Goal: Navigation & Orientation: Find specific page/section

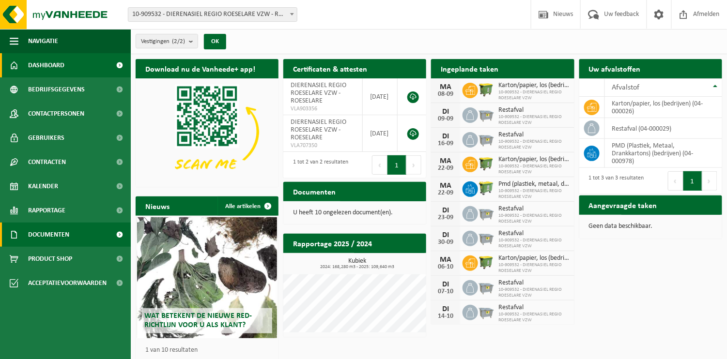
click at [83, 237] on link "Documenten" at bounding box center [65, 235] width 131 height 24
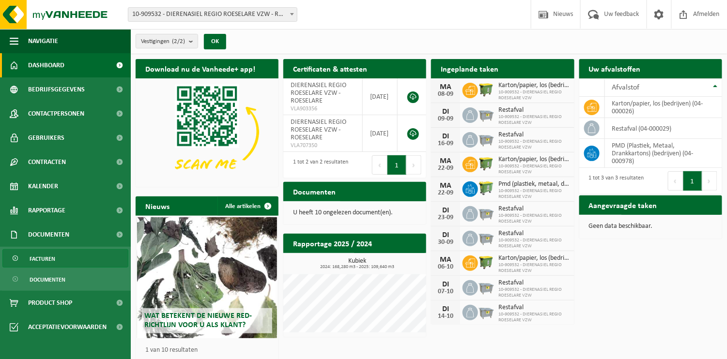
click at [62, 258] on link "Facturen" at bounding box center [65, 258] width 126 height 18
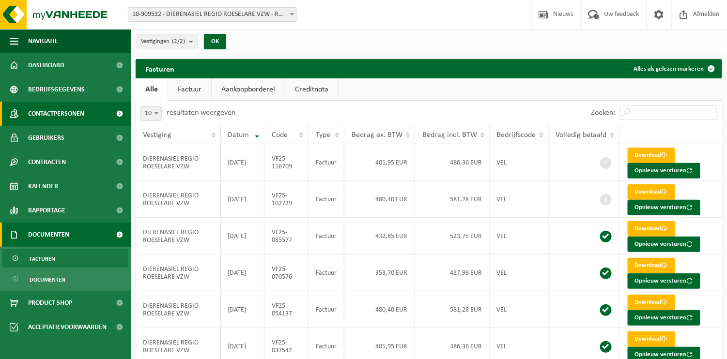
click at [83, 117] on span "Contactpersonen" at bounding box center [56, 114] width 56 height 24
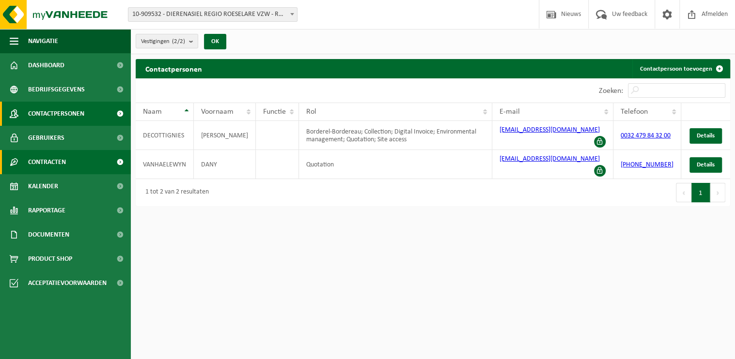
click at [65, 159] on span "Contracten" at bounding box center [47, 162] width 38 height 24
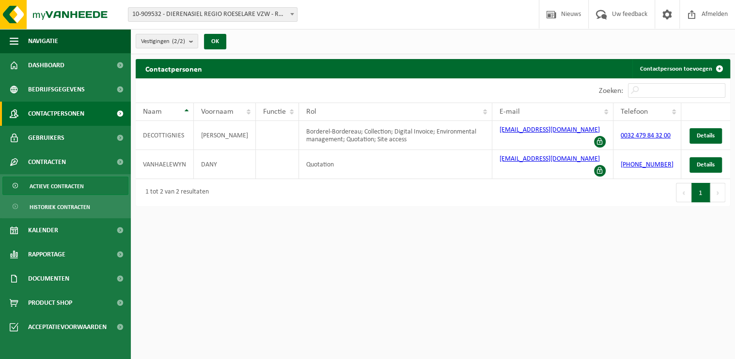
click at [69, 187] on span "Actieve contracten" at bounding box center [57, 186] width 54 height 18
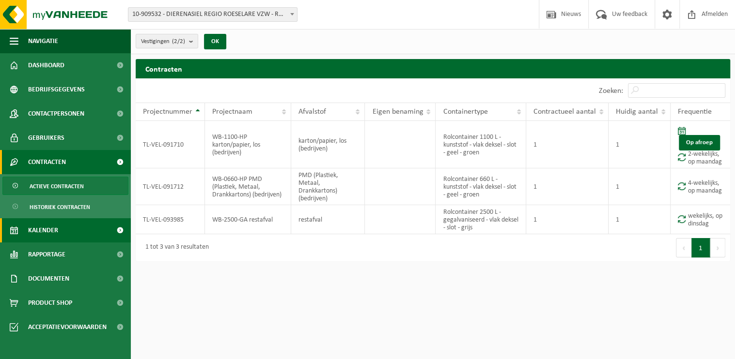
click at [92, 235] on link "Kalender" at bounding box center [65, 230] width 131 height 24
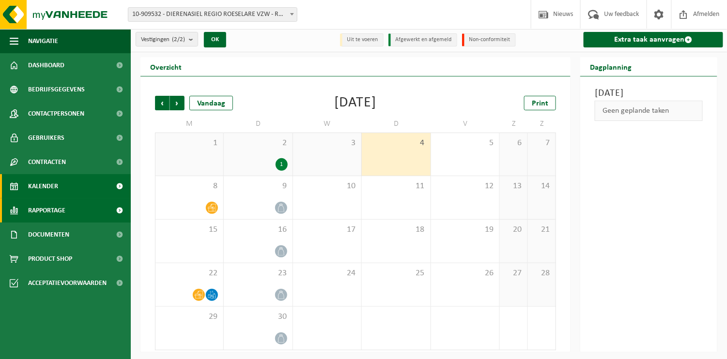
scroll to position [2, 0]
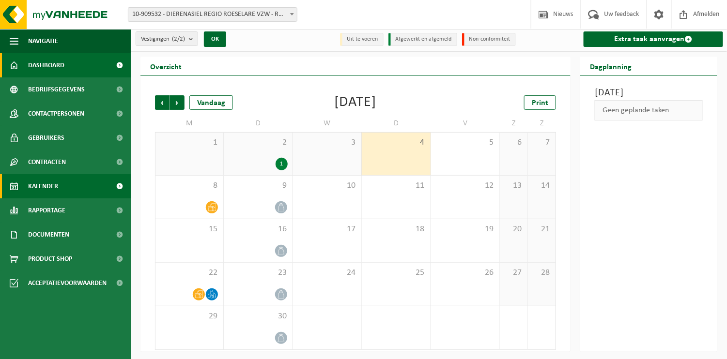
click at [81, 65] on link "Dashboard" at bounding box center [65, 65] width 131 height 24
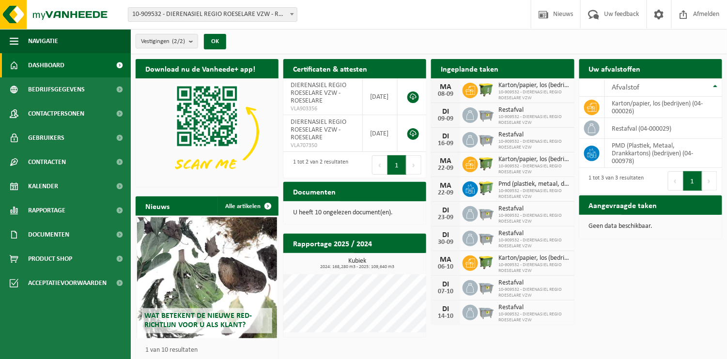
click at [270, 13] on span "10-909532 - DIERENASIEL REGIO ROESELARE VZW - ROESELARE" at bounding box center [212, 15] width 169 height 14
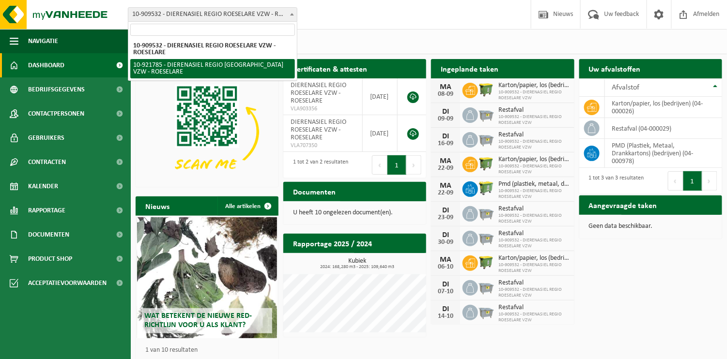
select select "130218"
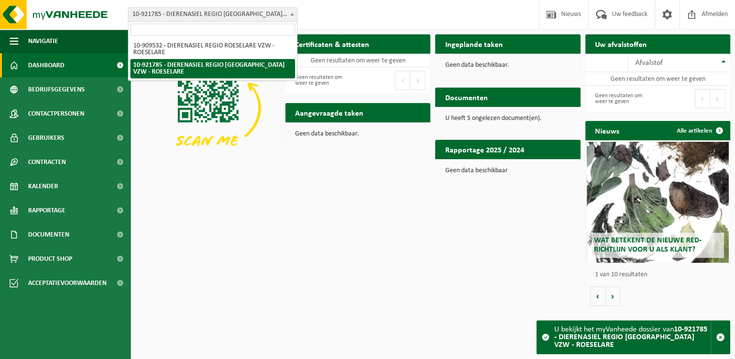
click at [230, 11] on span "10-921785 - DIERENASIEL REGIO [GEOGRAPHIC_DATA] VZW - ROESELARE" at bounding box center [212, 15] width 169 height 14
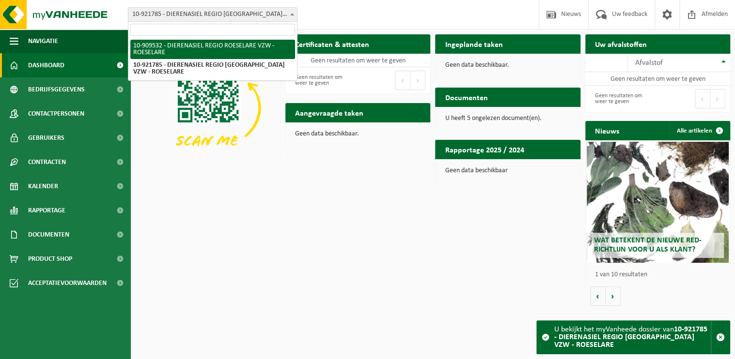
select select "126149"
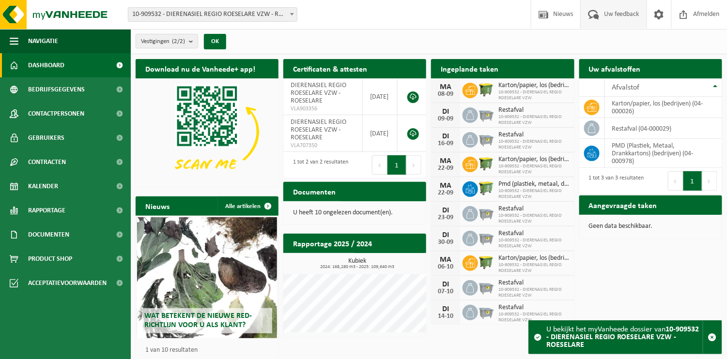
click at [609, 16] on span "Uw feedback" at bounding box center [621, 14] width 40 height 29
